Goal: Transaction & Acquisition: Purchase product/service

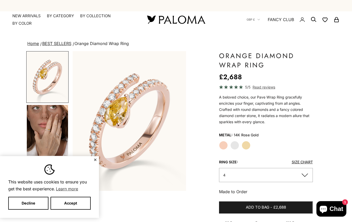
click at [249, 148] on label "Yellow Gold" at bounding box center [246, 145] width 9 height 9
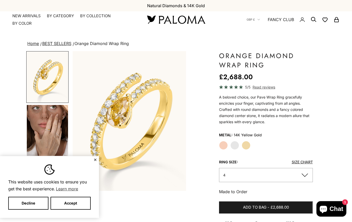
click at [235, 147] on label "White Gold" at bounding box center [234, 145] width 9 height 9
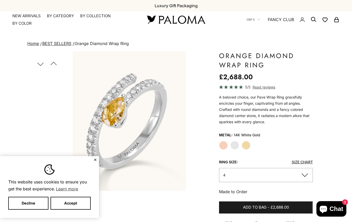
click at [96, 160] on button "✕" at bounding box center [94, 159] width 3 height 3
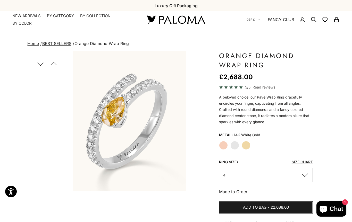
click at [57, 64] on button "Previous" at bounding box center [54, 64] width 12 height 12
click at [44, 66] on button "Next" at bounding box center [41, 64] width 12 height 12
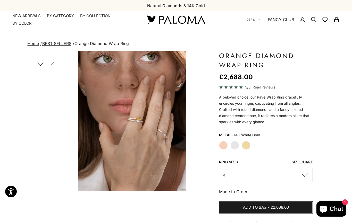
scroll to position [79, 0]
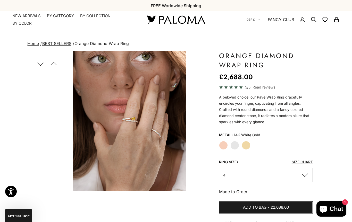
click at [59, 18] on summary "By Category" at bounding box center [60, 15] width 27 height 5
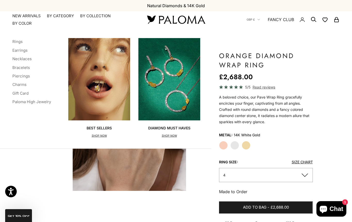
click at [174, 126] on p "Diamond Must Haves" at bounding box center [169, 128] width 42 height 5
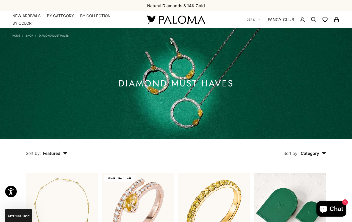
click at [58, 16] on summary "By Category" at bounding box center [60, 15] width 27 height 5
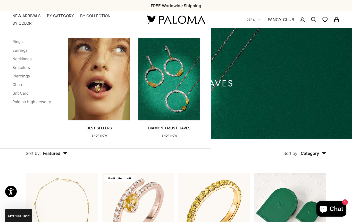
click at [19, 40] on link "Rings" at bounding box center [17, 41] width 10 height 5
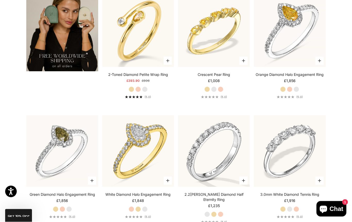
scroll to position [896, 0]
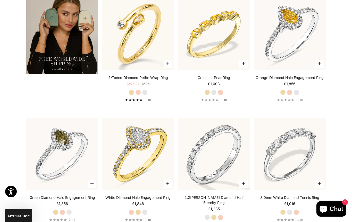
click at [137, 56] on img at bounding box center [138, 34] width 79 height 79
